Goal: Navigation & Orientation: Find specific page/section

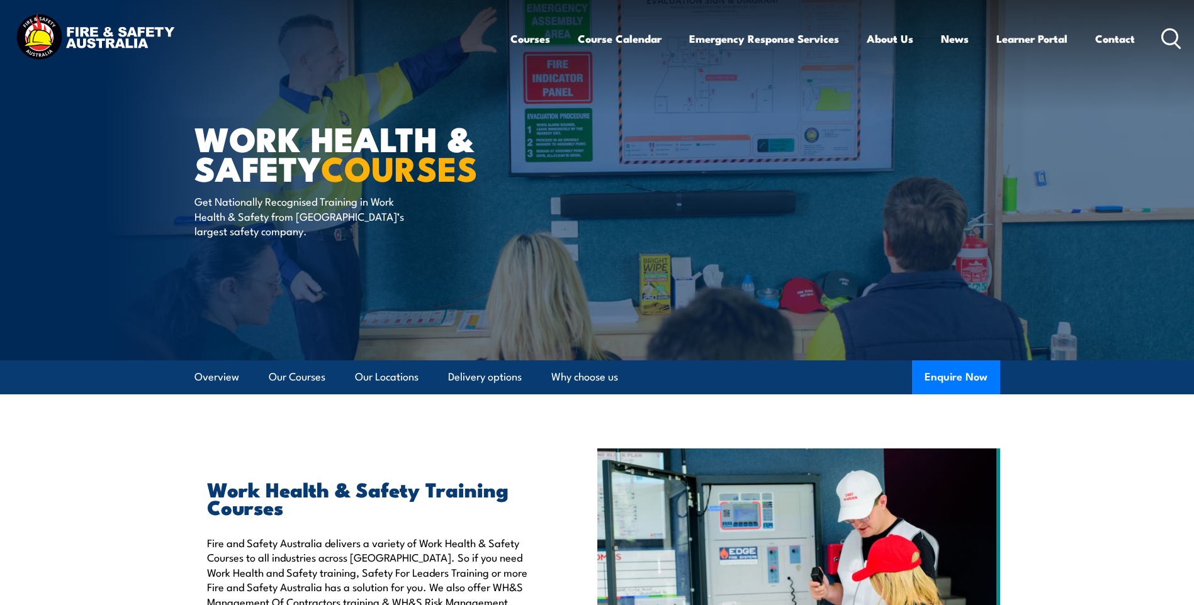
scroll to position [378, 0]
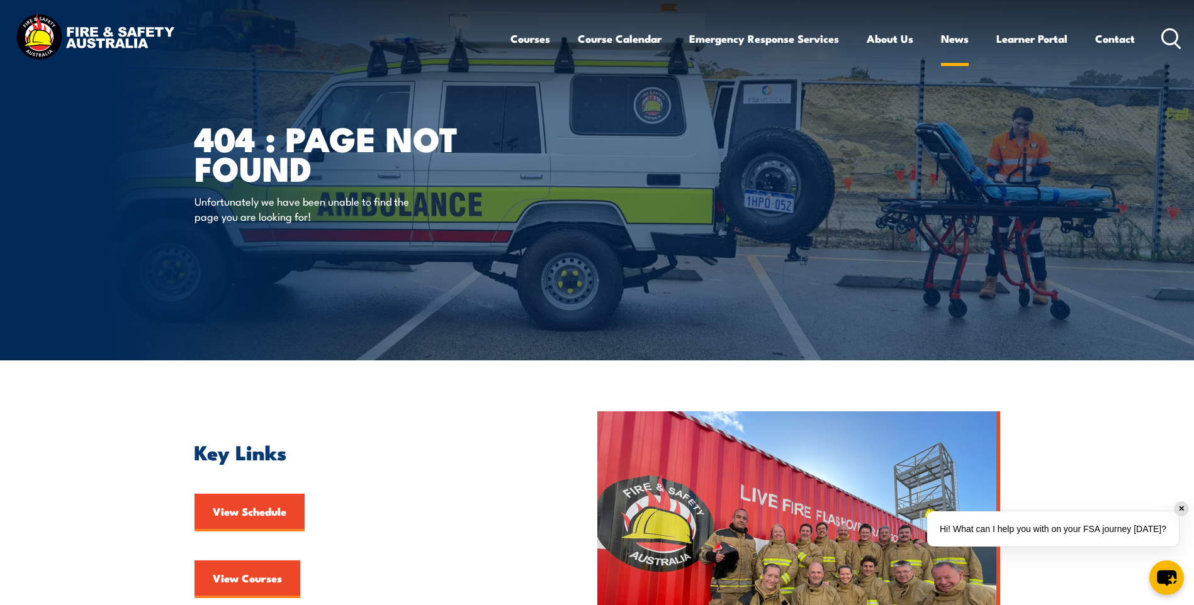
click at [949, 37] on link "News" at bounding box center [955, 38] width 28 height 33
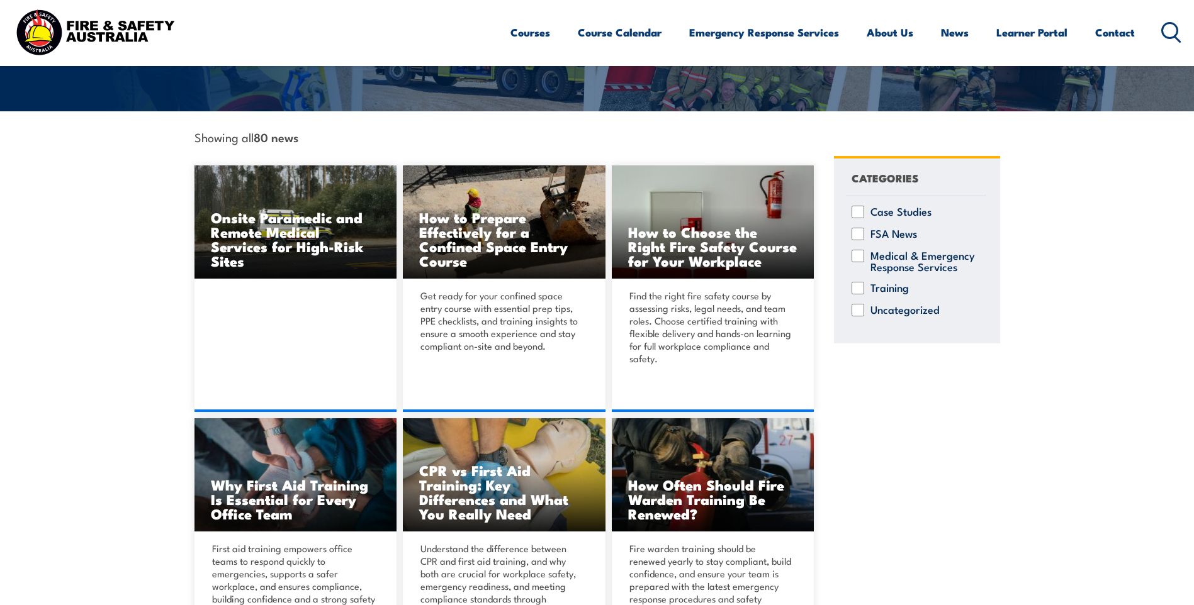
scroll to position [378, 0]
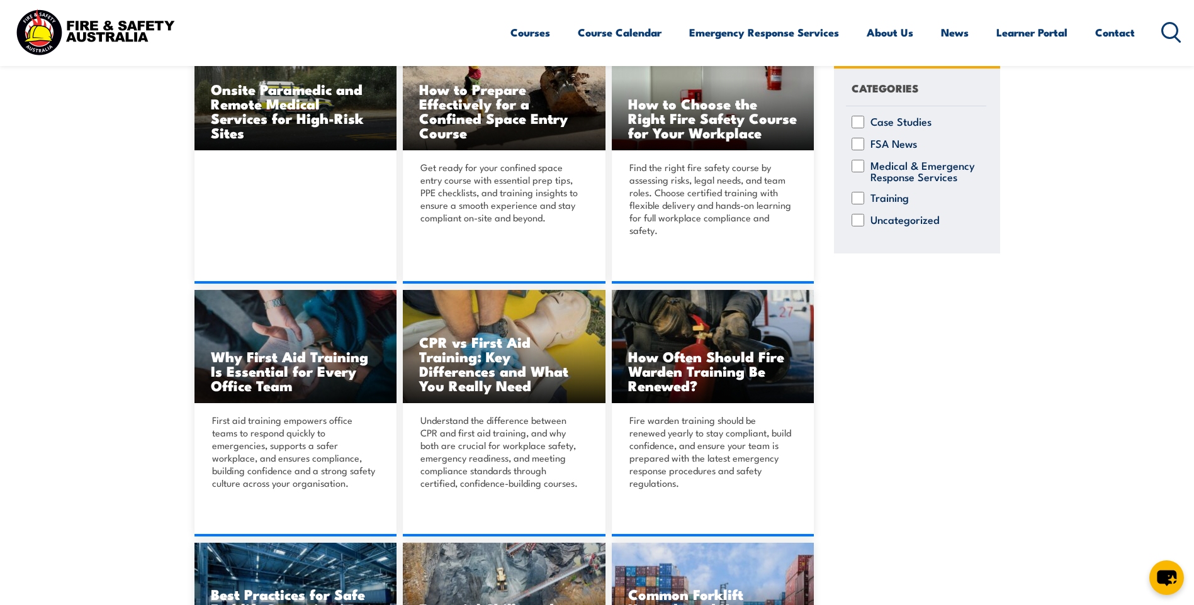
click at [1170, 29] on icon at bounding box center [1171, 32] width 20 height 21
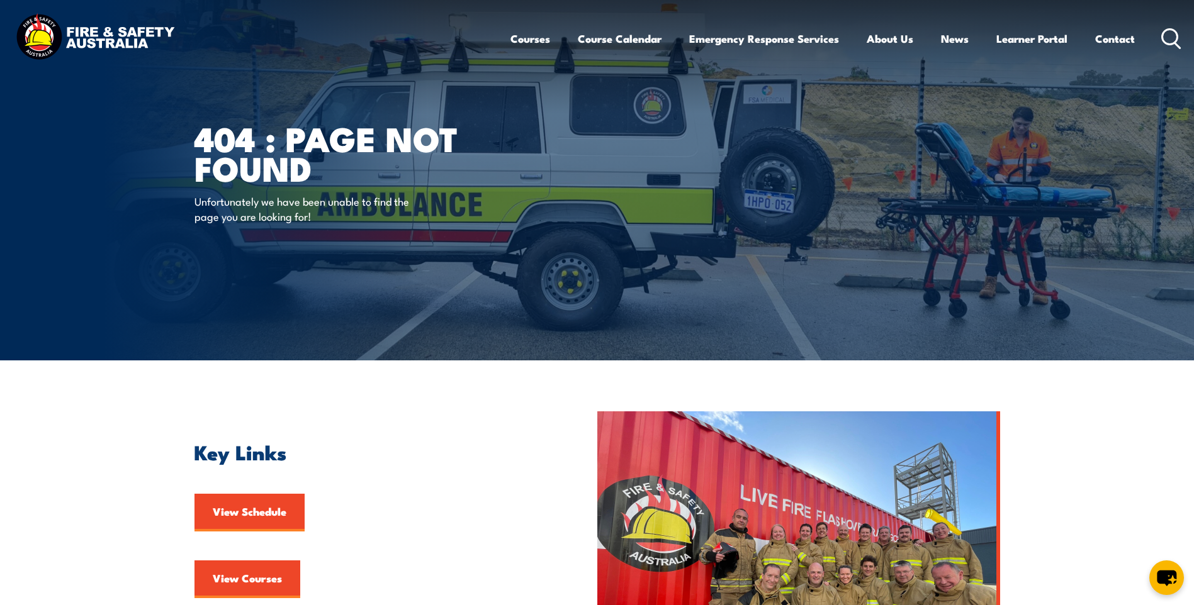
click at [1164, 32] on circle at bounding box center [1170, 36] width 15 height 15
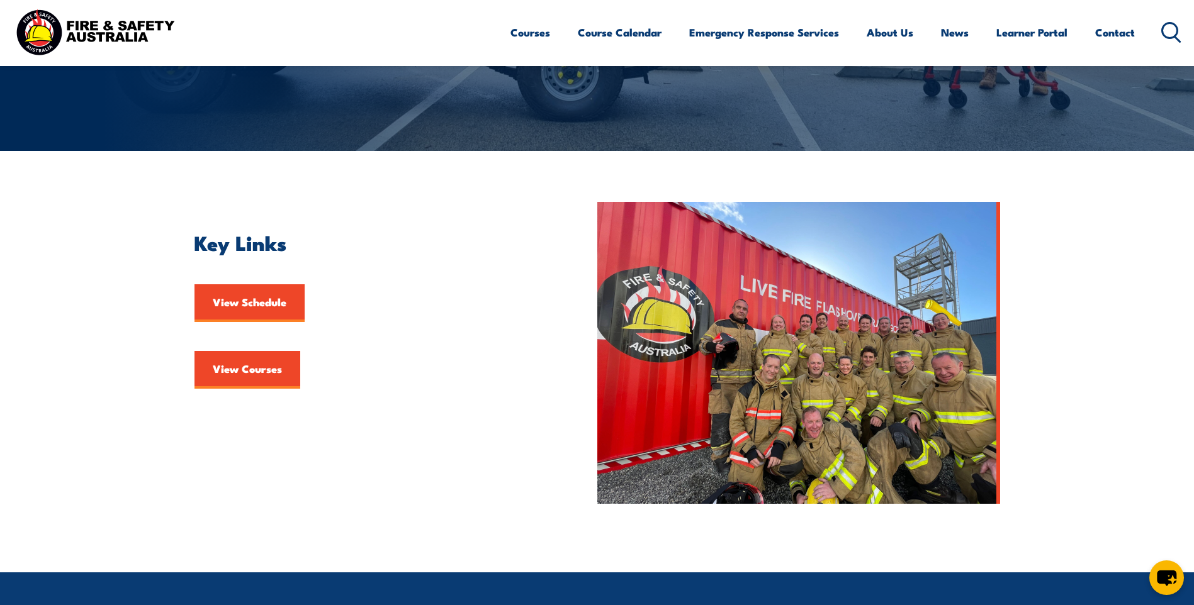
scroll to position [252, 0]
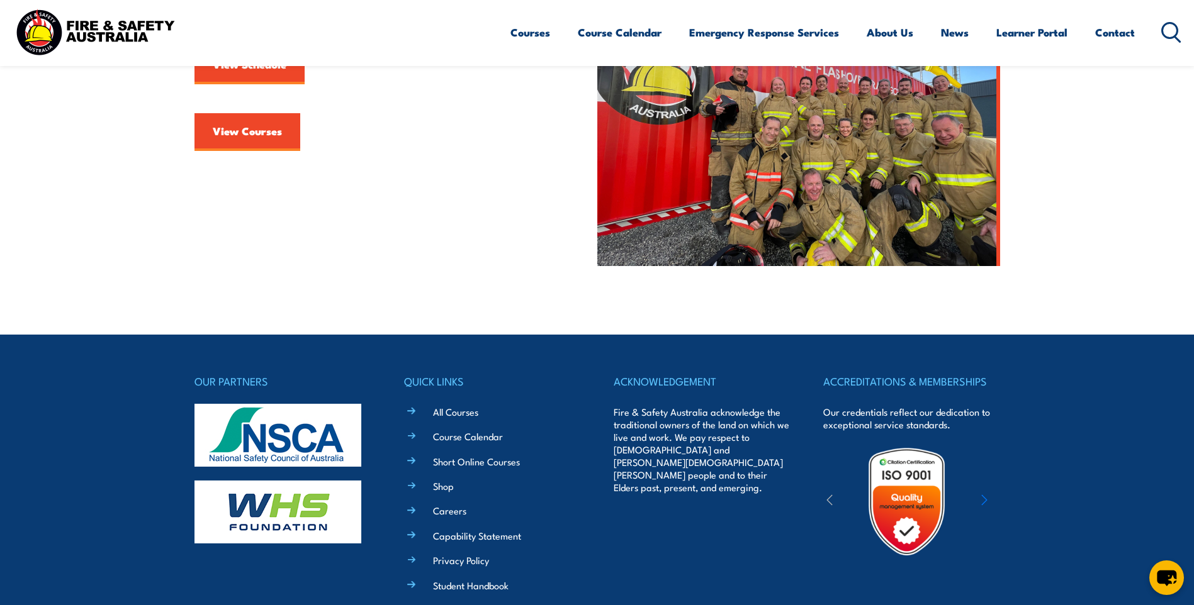
scroll to position [603, 0]
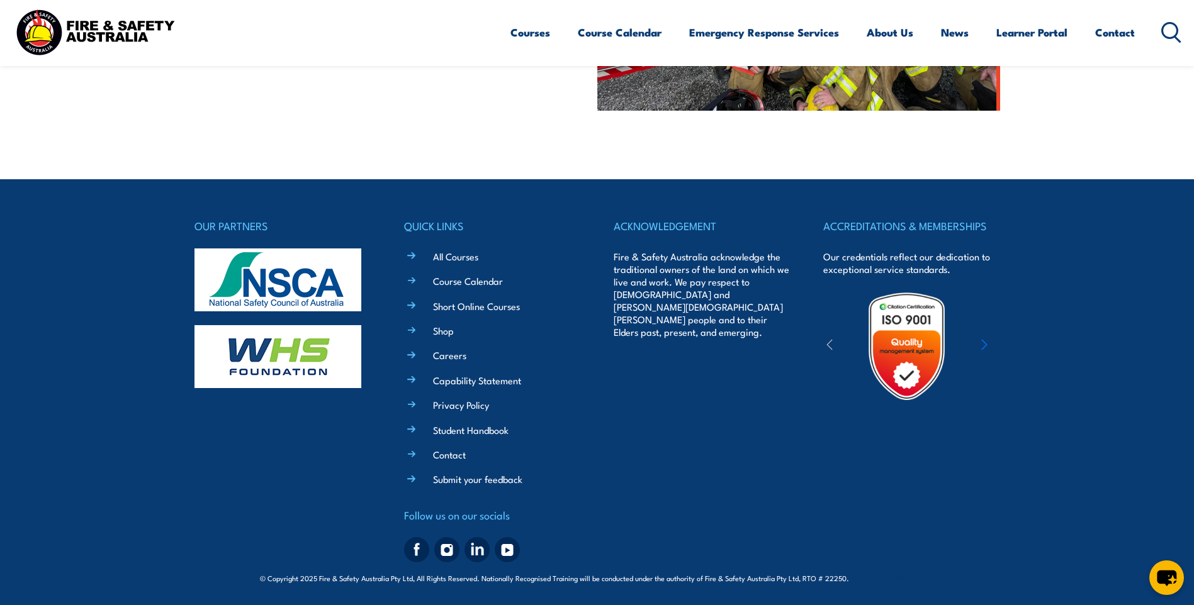
click at [286, 373] on img at bounding box center [277, 356] width 167 height 63
